Goal: Navigation & Orientation: Find specific page/section

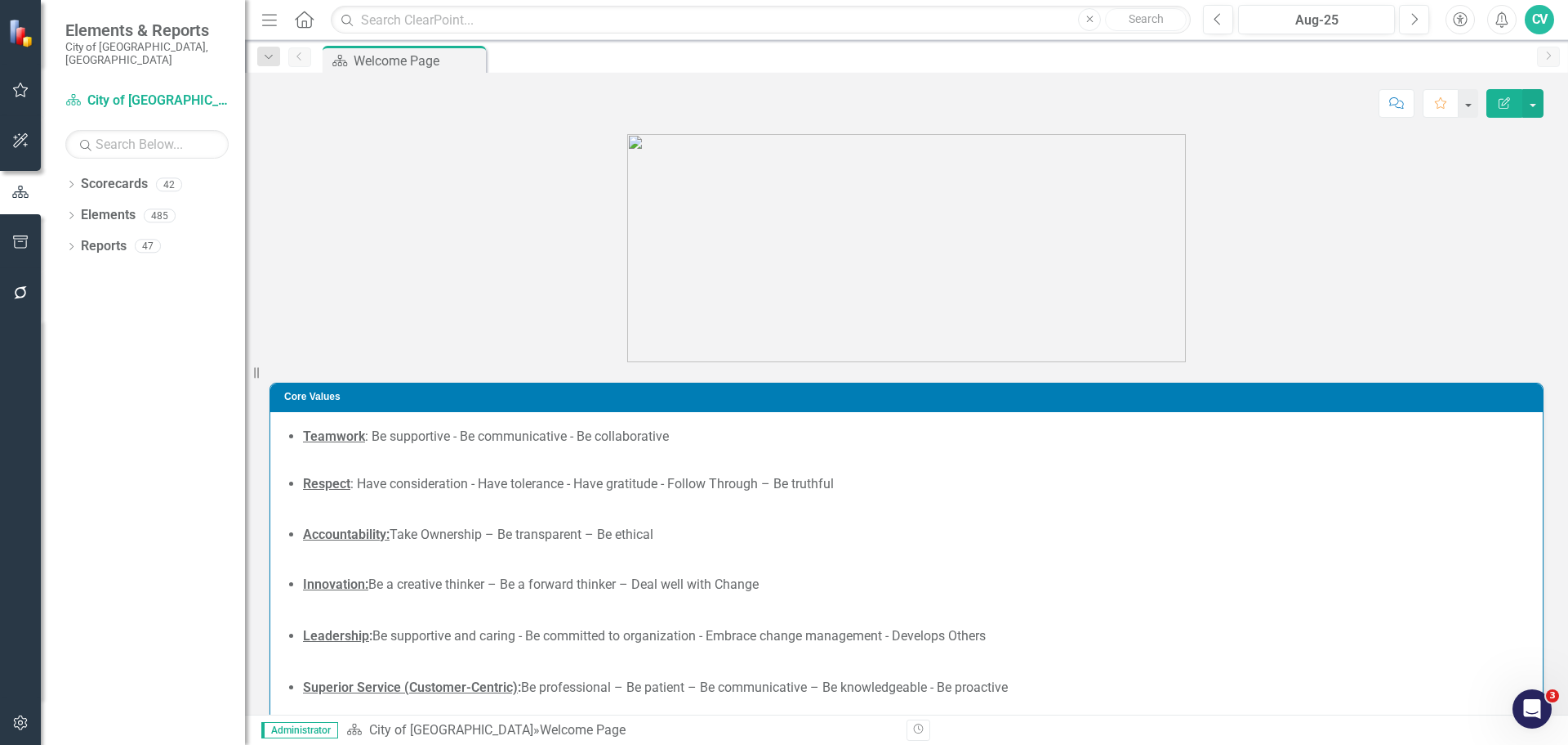
click at [63, 172] on div "Dropdown Scorecards 42 Dropdown City of [GEOGRAPHIC_DATA] Budget & Sustainabili…" at bounding box center [143, 457] width 204 height 574
click at [72, 181] on icon "Dropdown" at bounding box center [71, 186] width 12 height 9
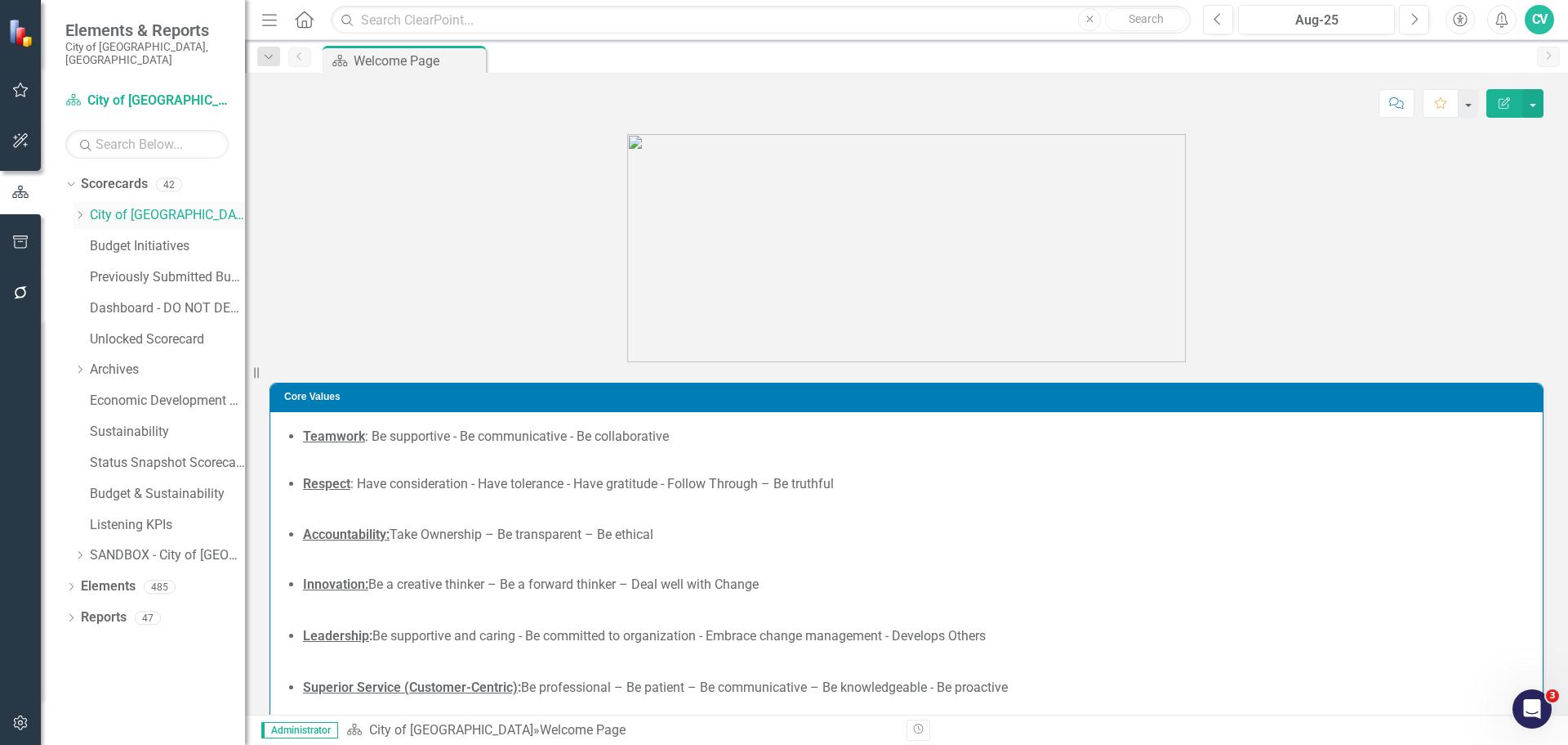
click at [74, 200] on div "Dropdown Scorecards 42 Dropdown City of [GEOGRAPHIC_DATA] Budget & Sustainabili…" at bounding box center [155, 371] width 180 height 402
click at [83, 210] on icon "Dropdown" at bounding box center [80, 215] width 12 height 10
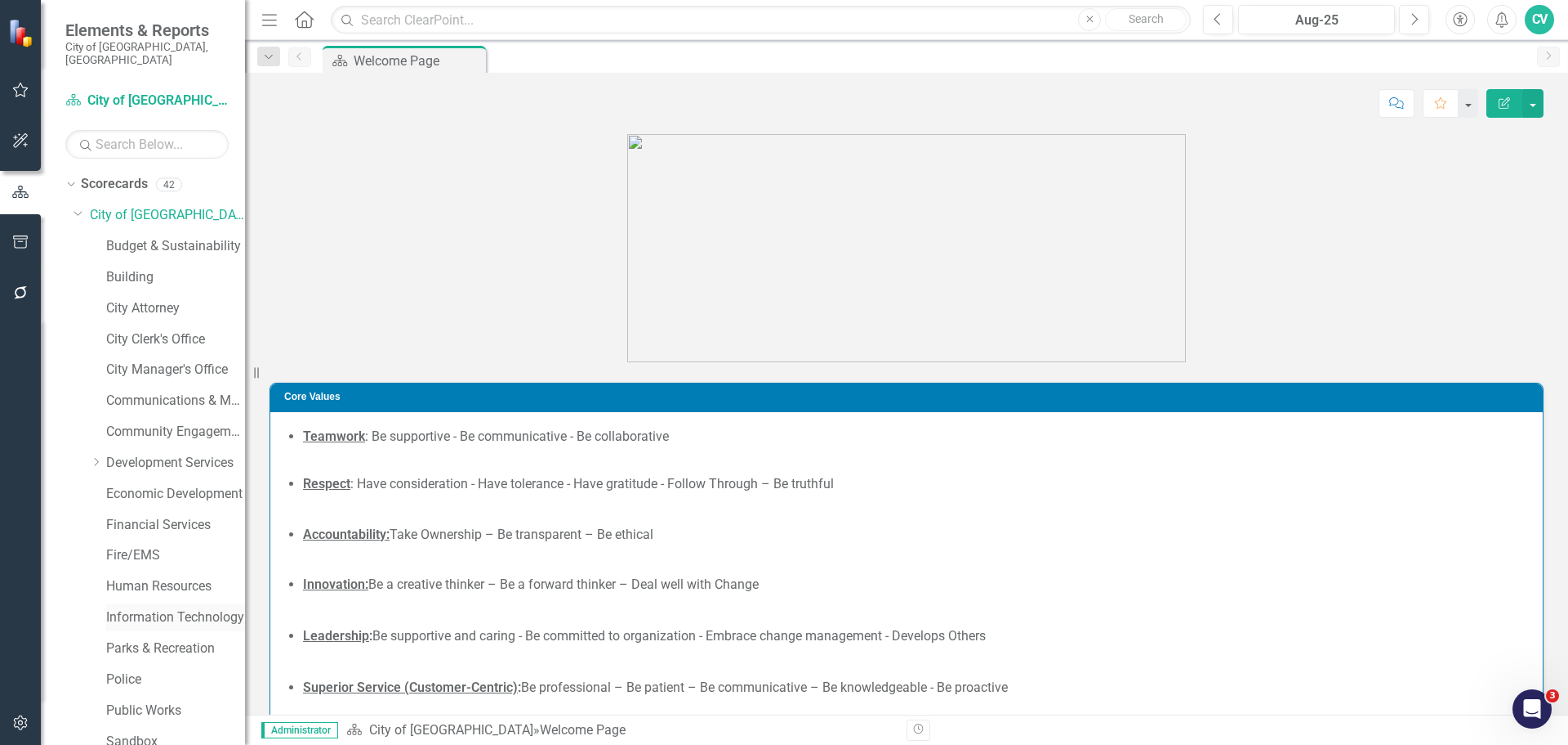
click at [177, 608] on link "Information Technology" at bounding box center [176, 617] width 138 height 19
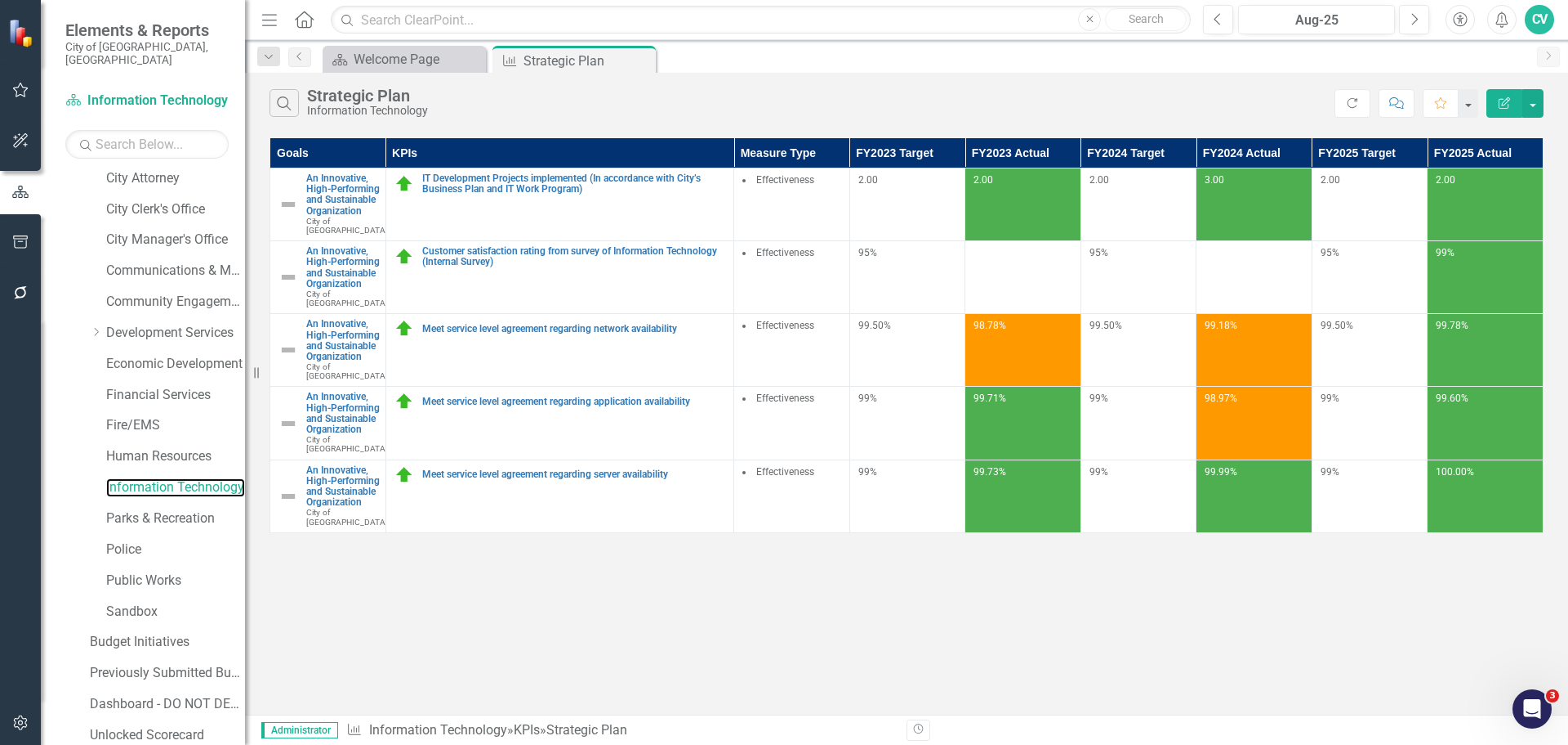
scroll to position [403, 0]
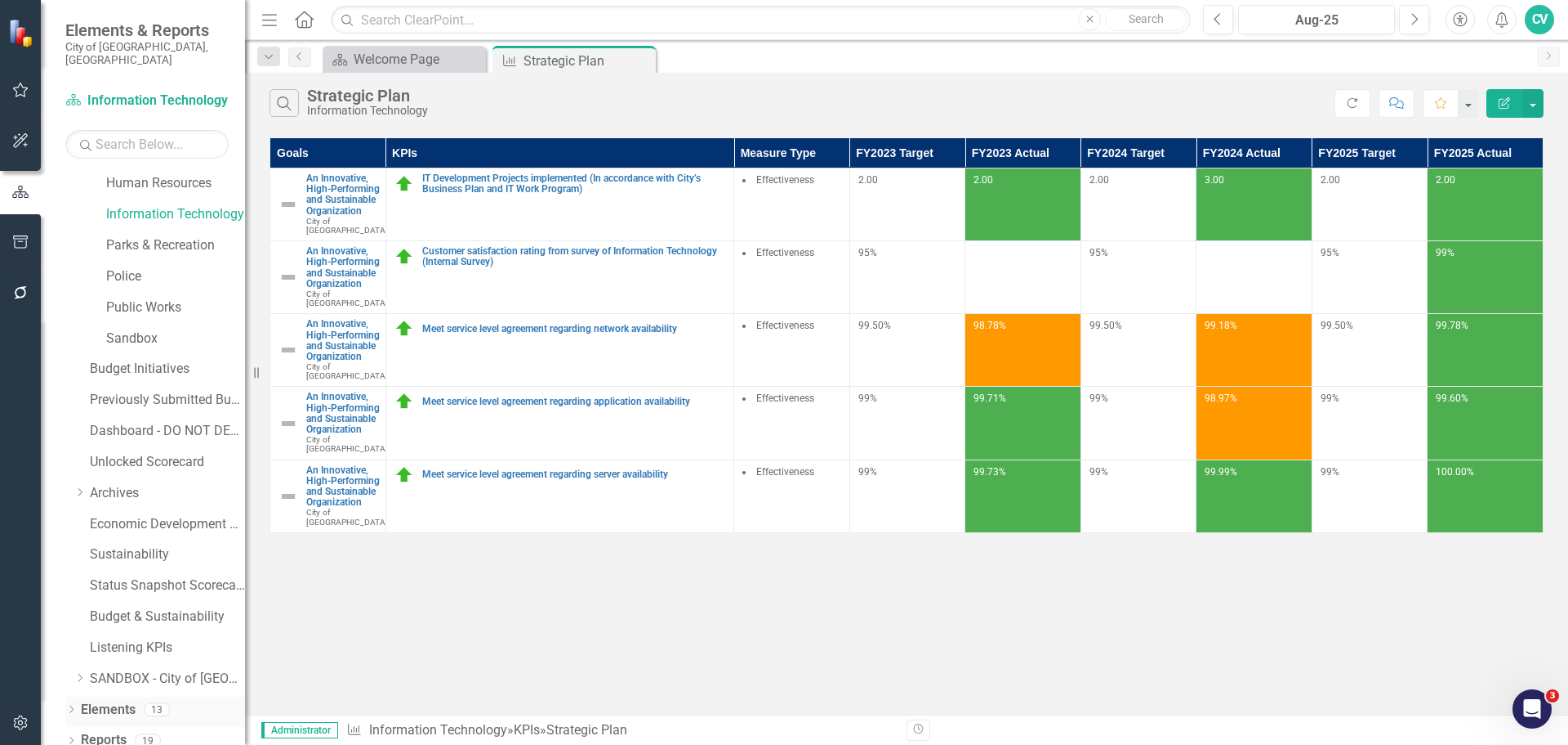
click at [69, 706] on icon "Dropdown" at bounding box center [71, 710] width 12 height 9
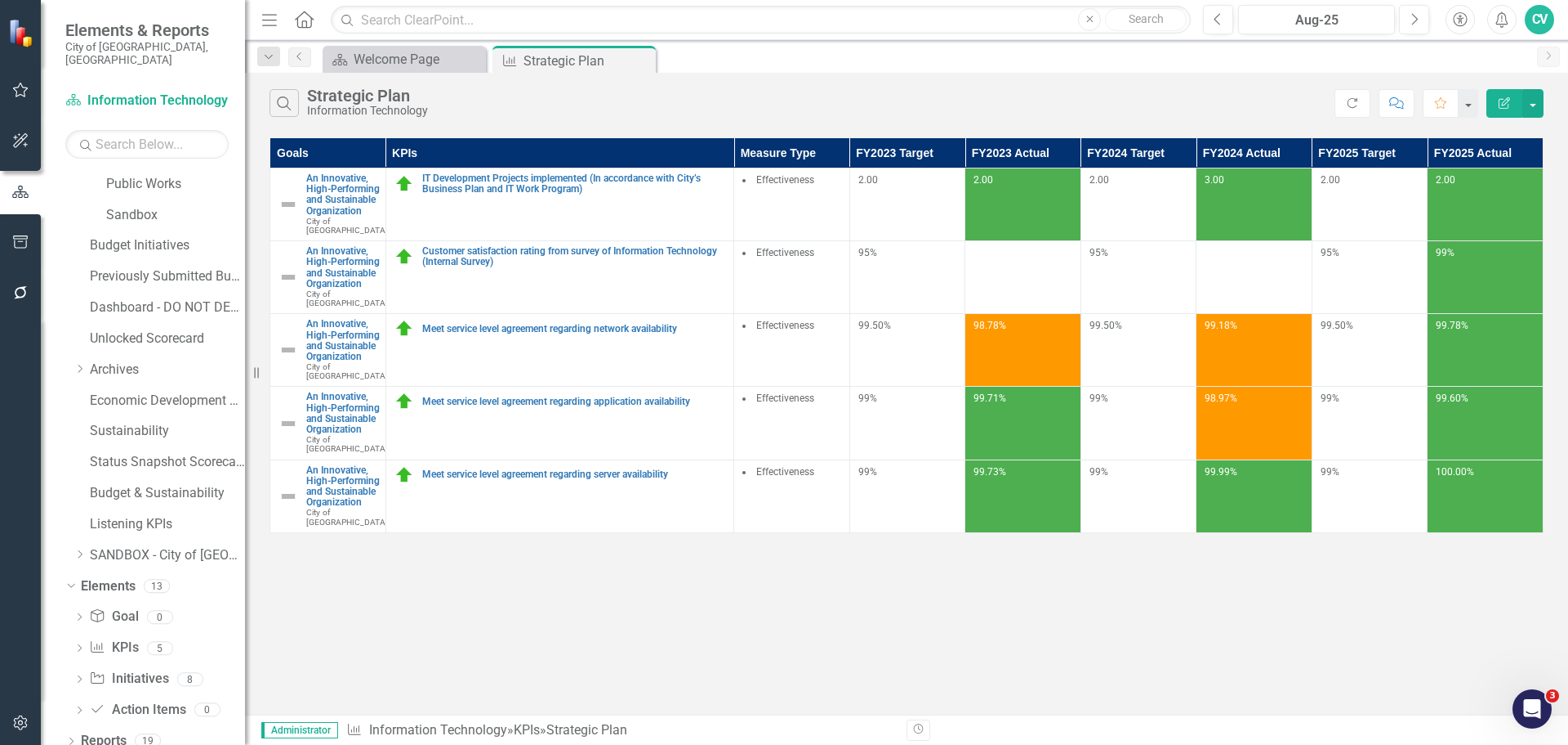
click at [72, 663] on div "Dropdown Goal Goal 0 Dropdown KPI KPIs 5 IT Development Projects implemented (I…" at bounding box center [155, 664] width 180 height 123
click at [75, 676] on icon "Dropdown" at bounding box center [79, 680] width 12 height 9
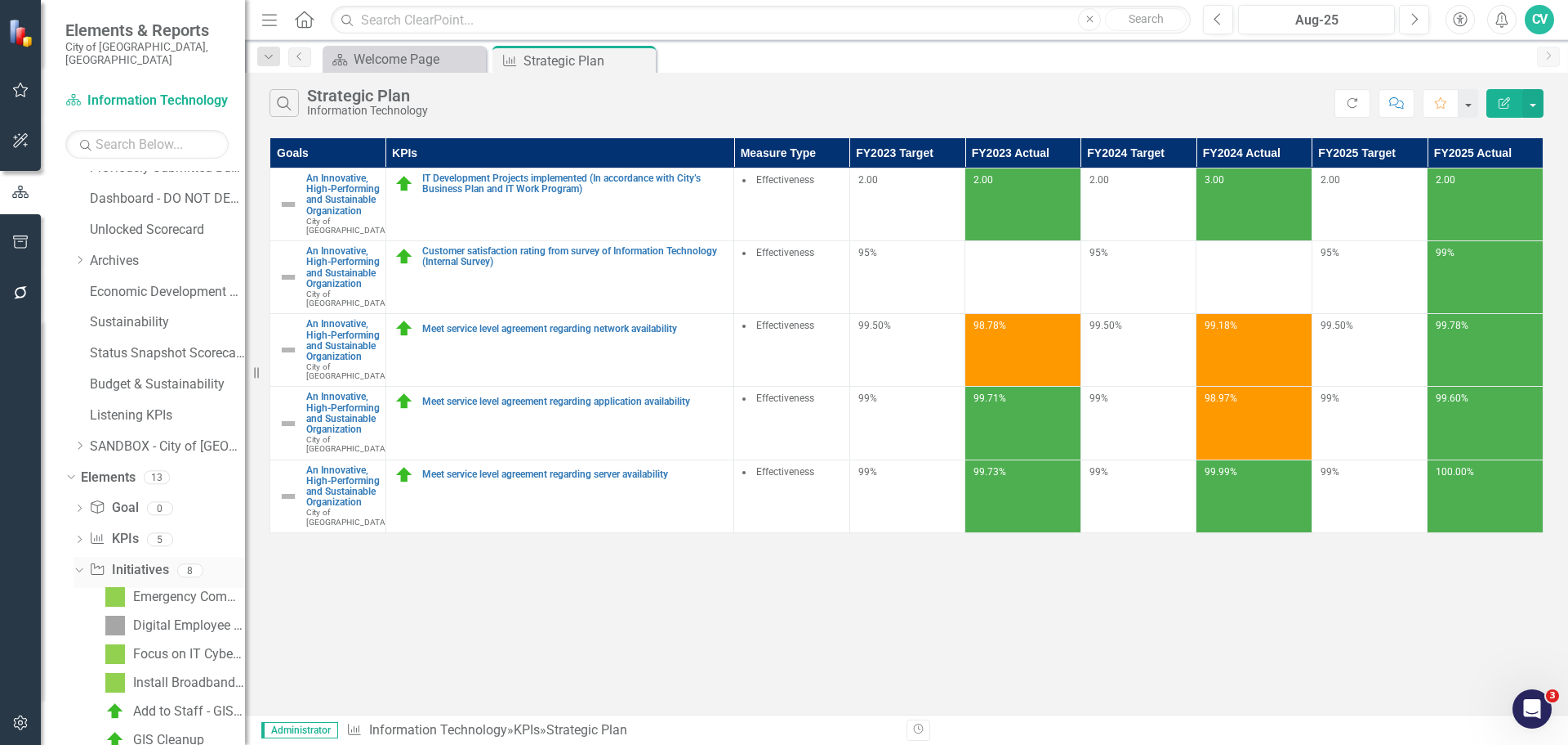
scroll to position [756, 0]
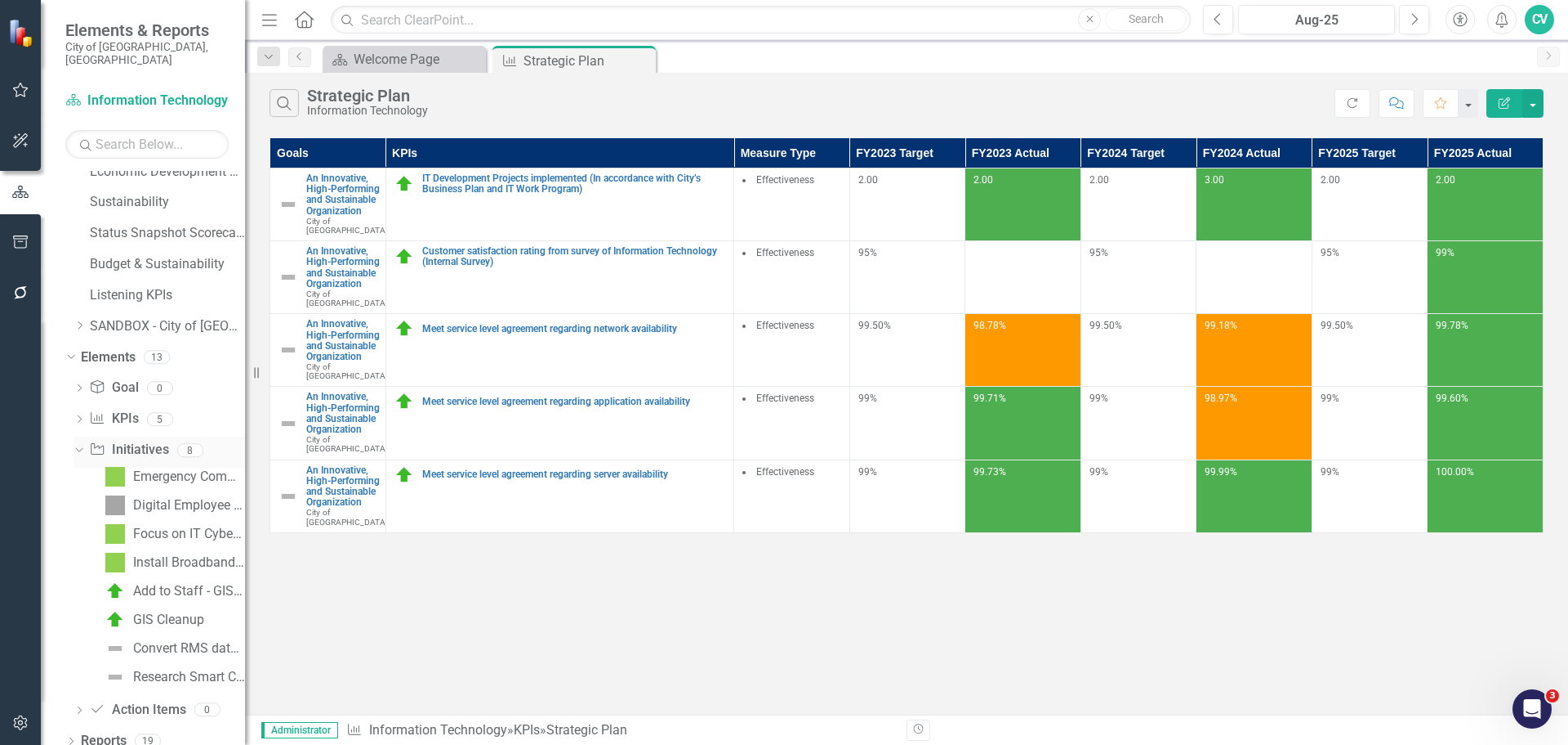
click at [156, 442] on link "Initiative Initiatives" at bounding box center [128, 449] width 79 height 19
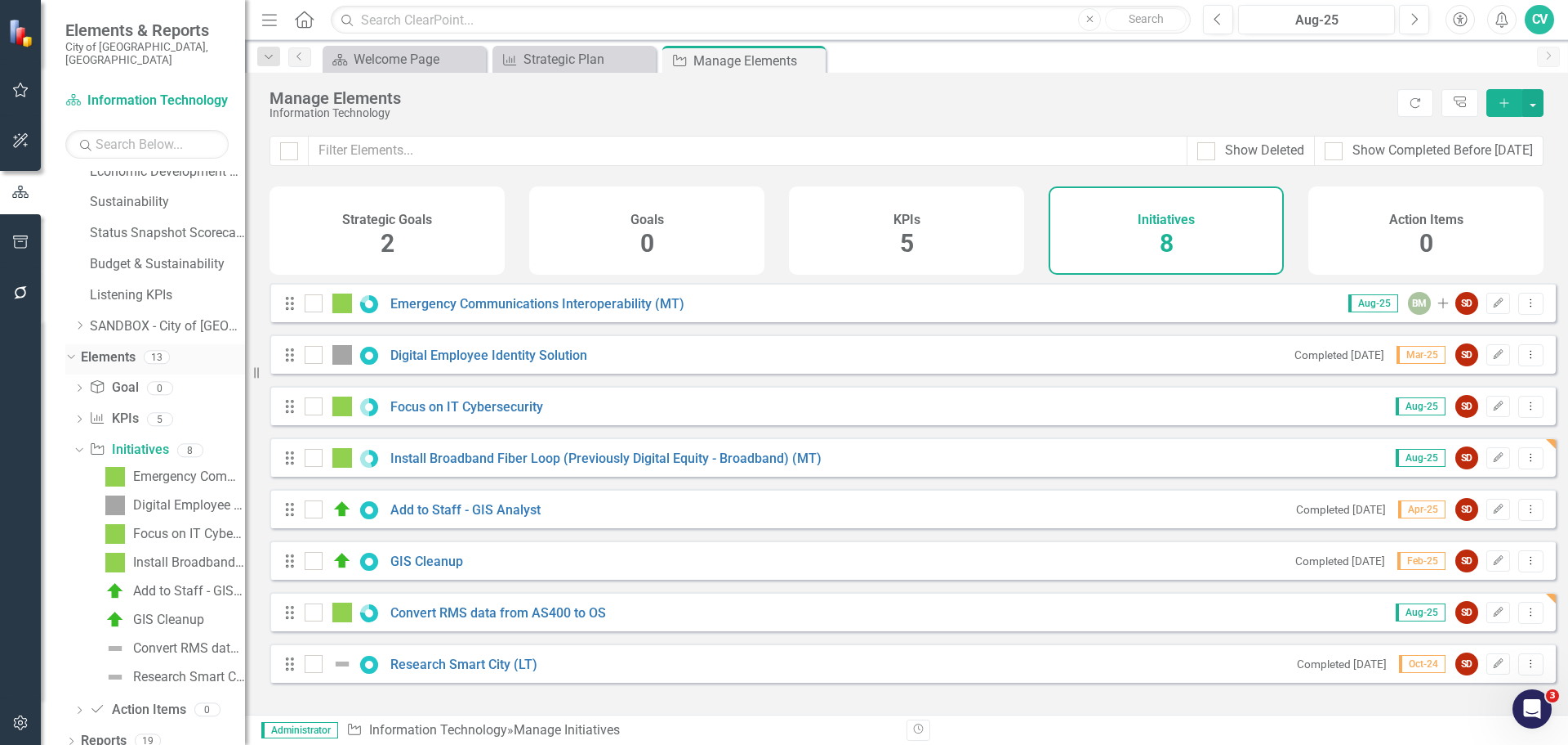
click at [73, 351] on icon "Dropdown" at bounding box center [69, 356] width 9 height 12
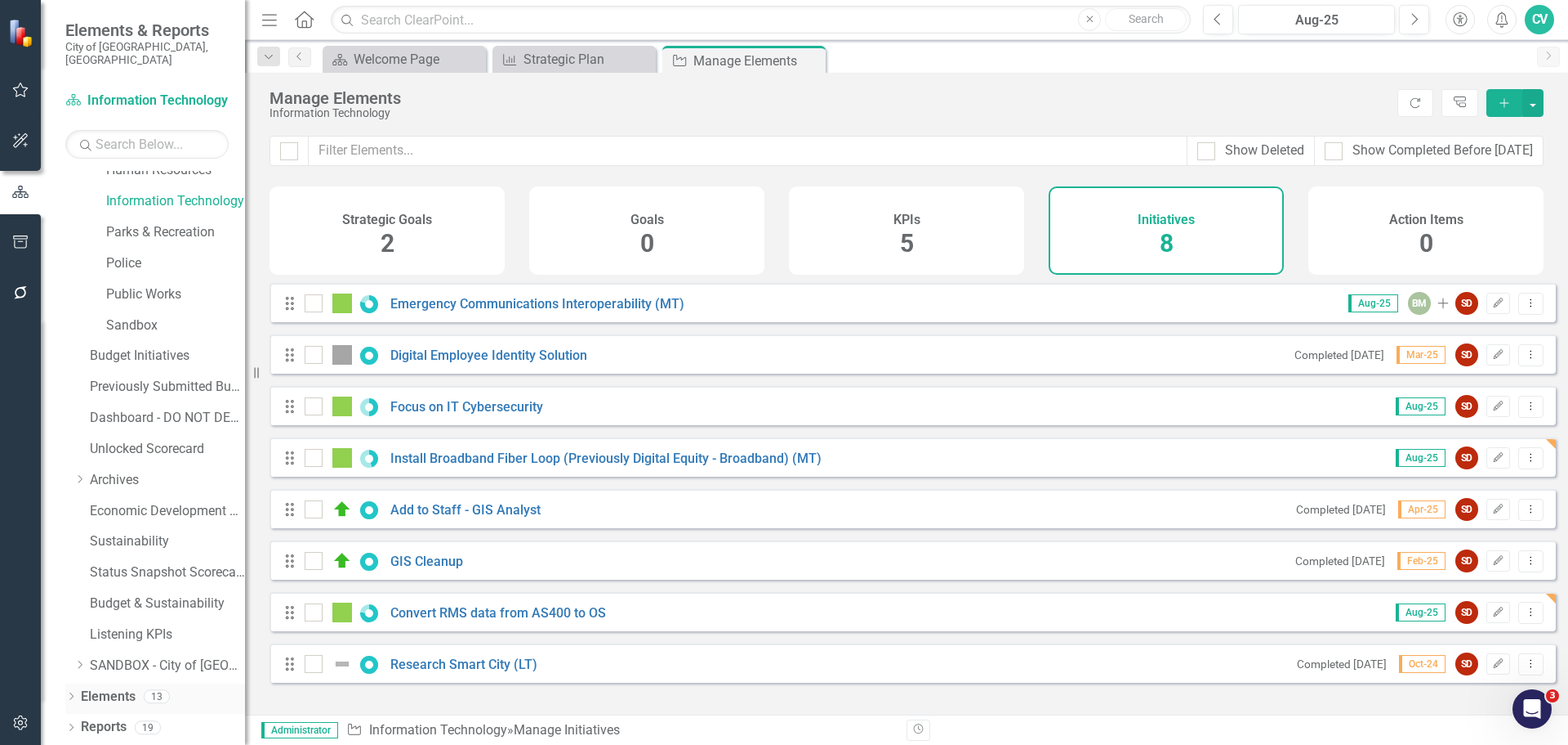
scroll to position [403, 0]
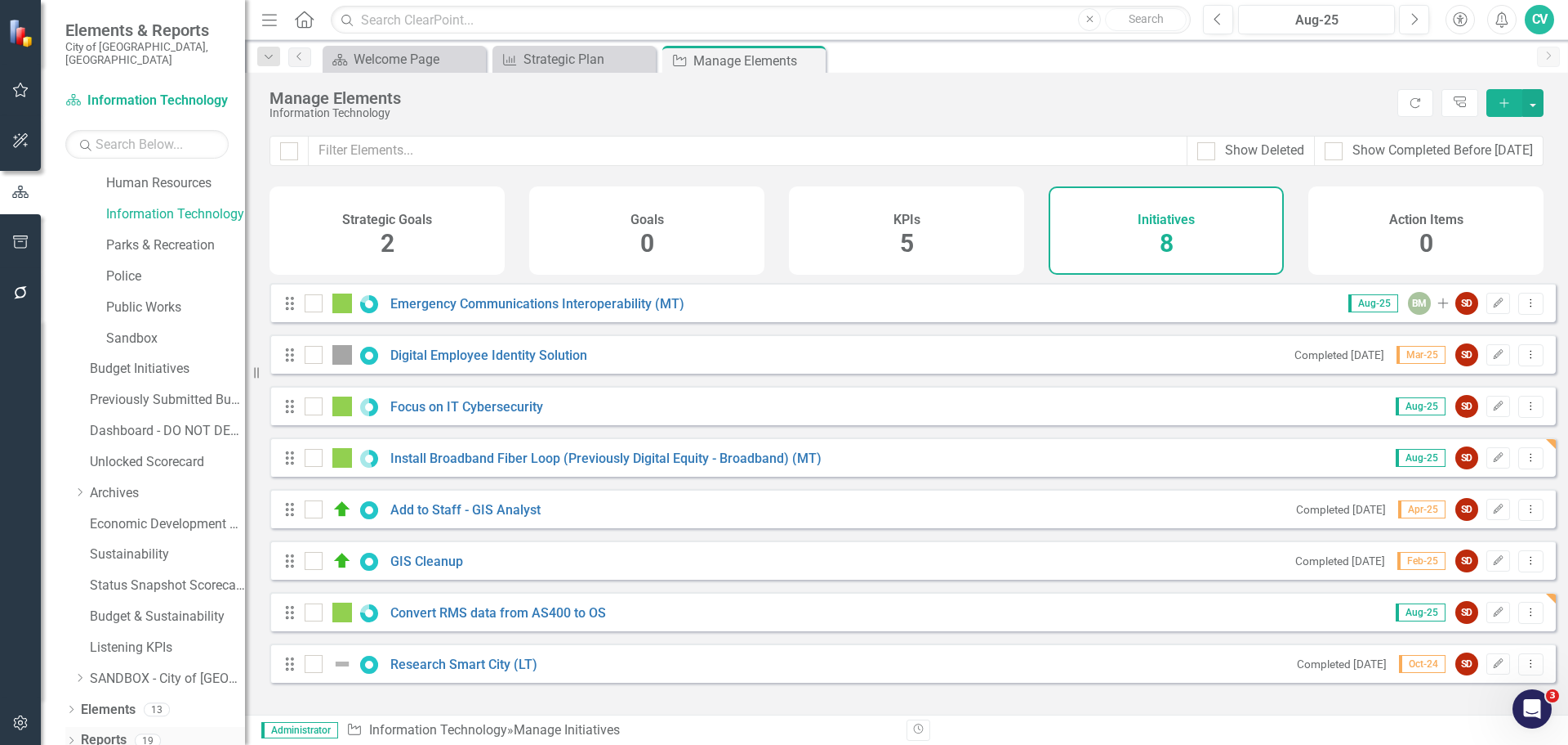
click at [74, 737] on icon "Dropdown" at bounding box center [71, 741] width 12 height 9
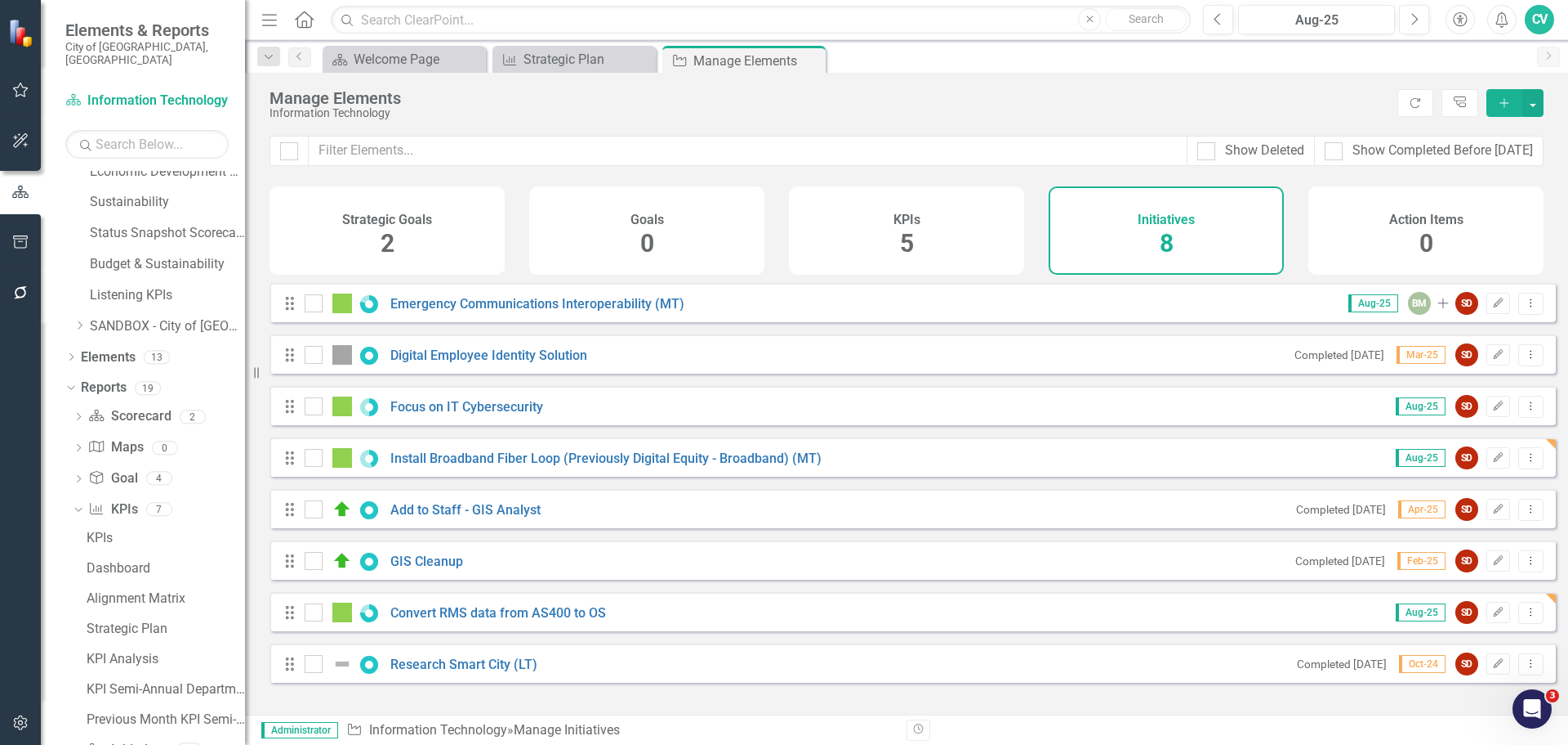
scroll to position [820, 0]
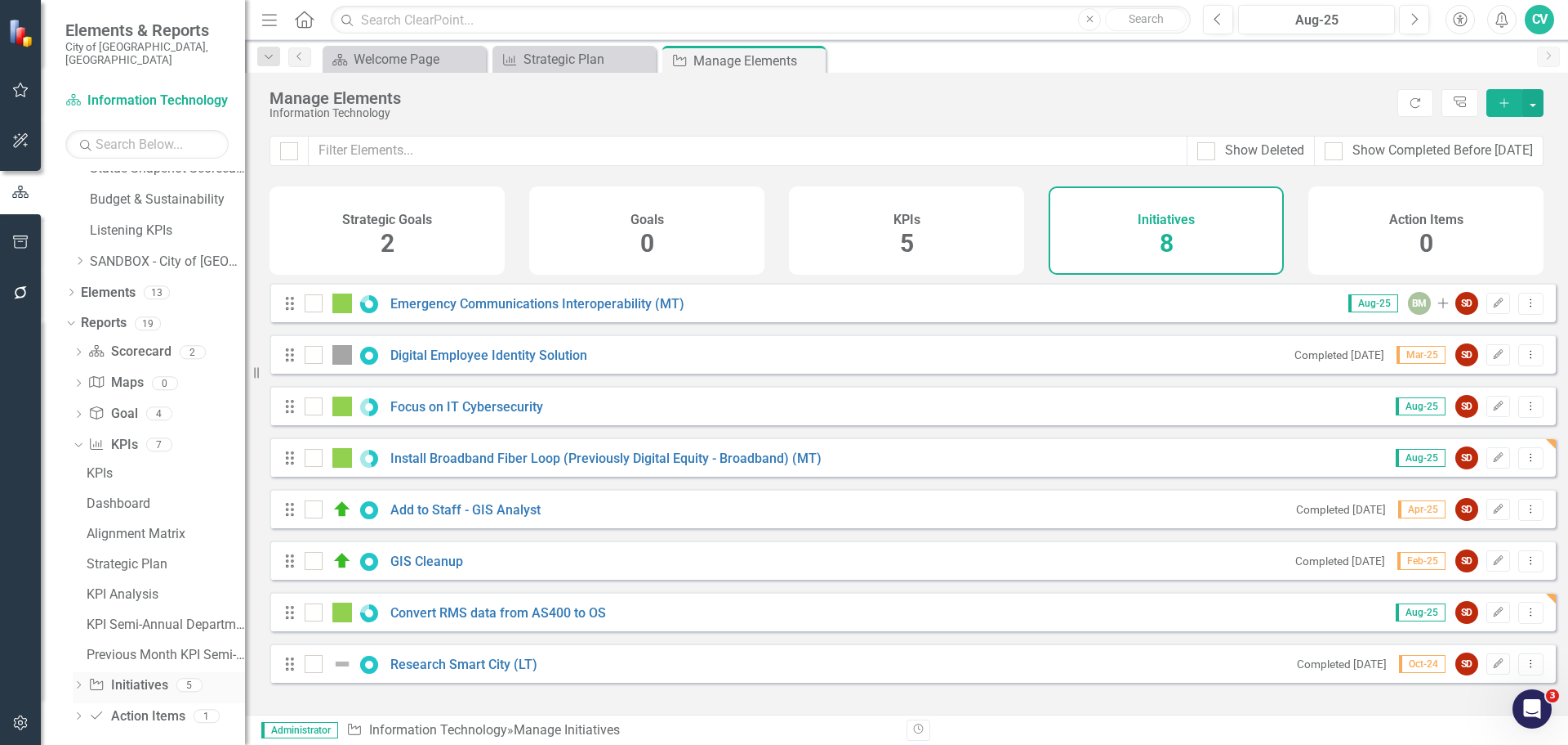
click at [76, 682] on icon "Dropdown" at bounding box center [78, 686] width 12 height 9
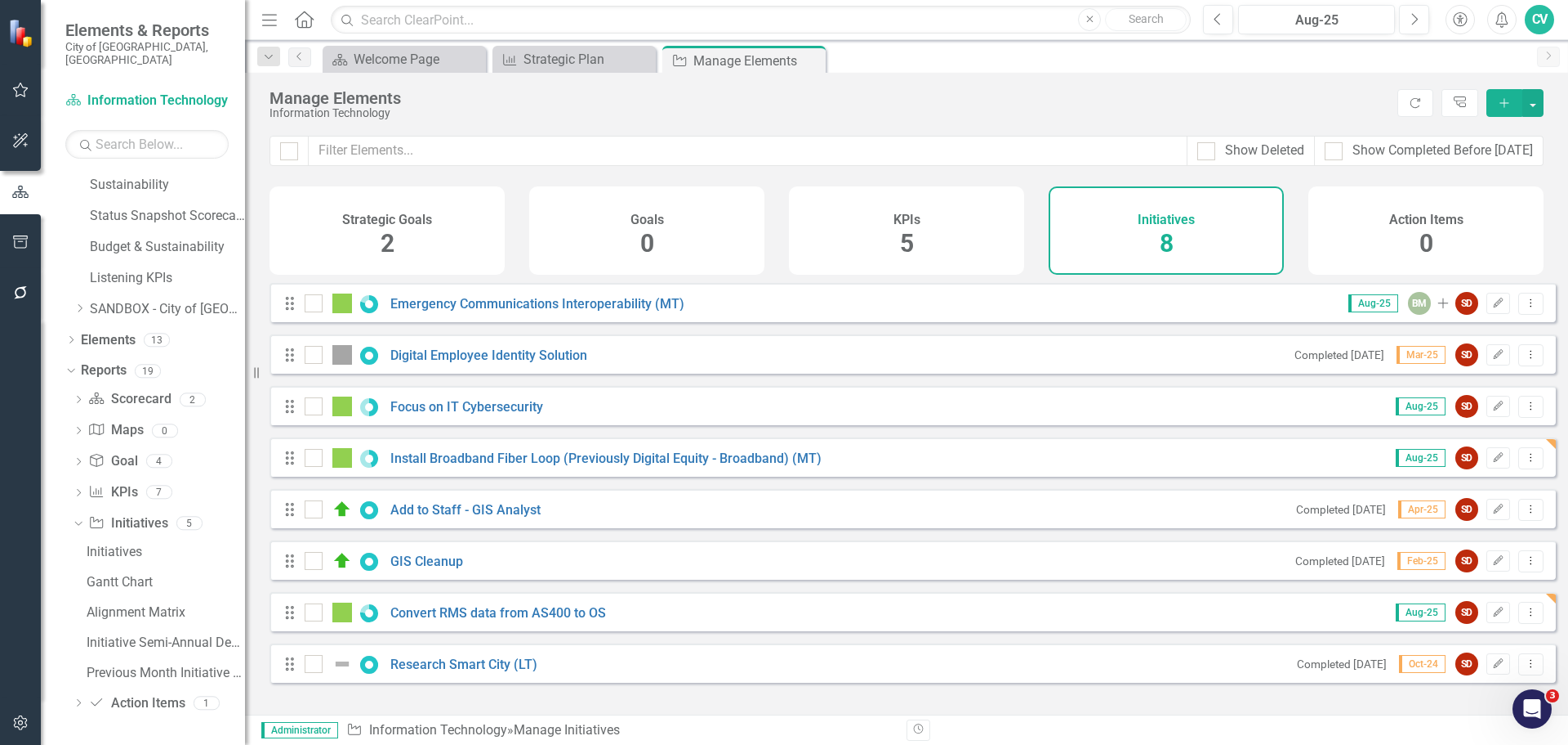
scroll to position [759, 0]
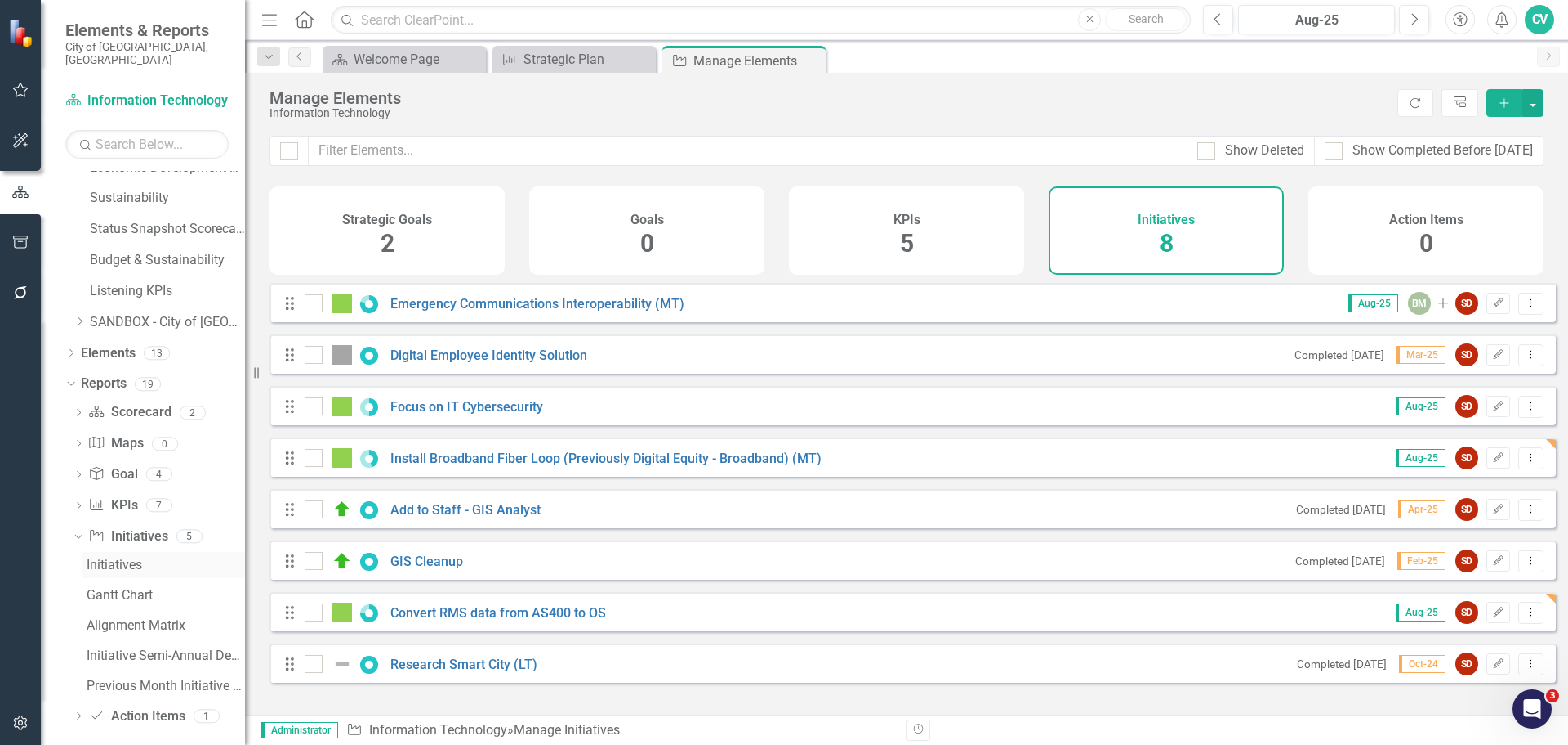
click at [125, 558] on div "Initiatives" at bounding box center [166, 565] width 159 height 15
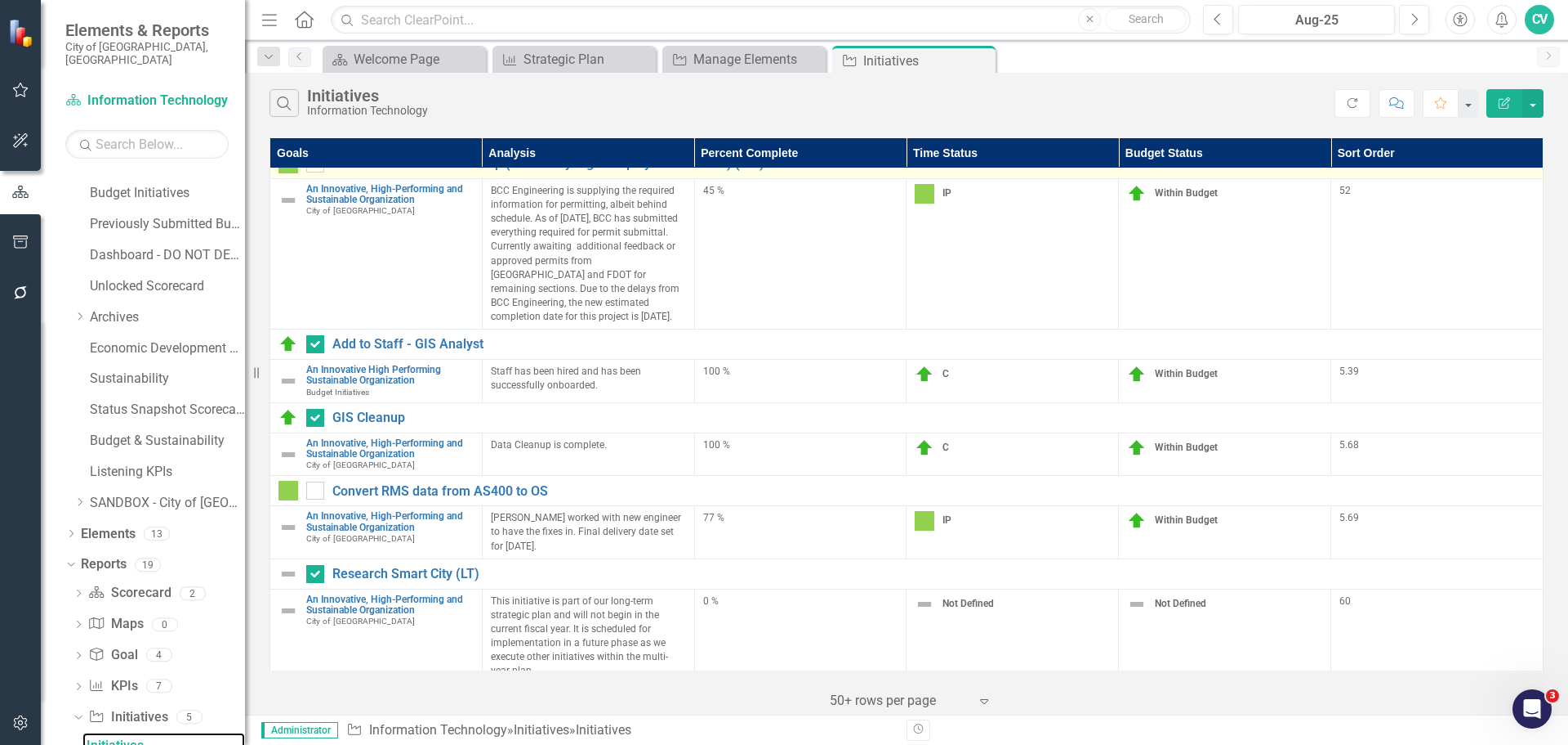
scroll to position [434, 0]
